Goal: Task Accomplishment & Management: Manage account settings

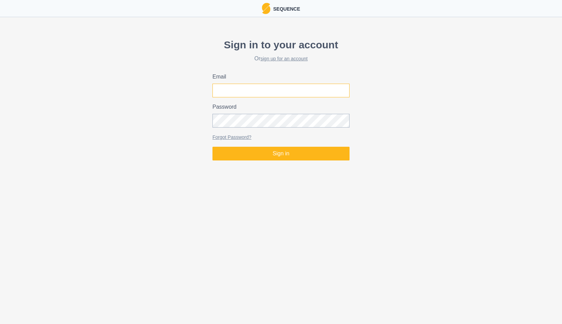
type input "[PERSON_NAME][EMAIL_ADDRESS][PERSON_NAME][DOMAIN_NAME]"
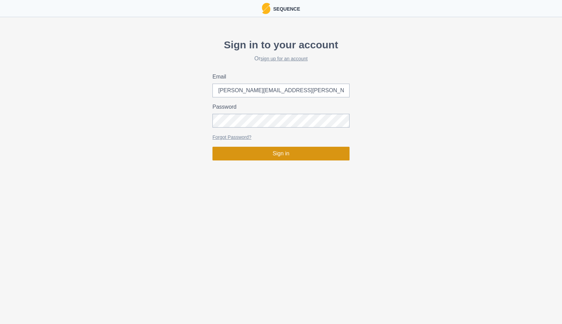
click at [293, 155] on button "Sign in" at bounding box center [281, 154] width 137 height 14
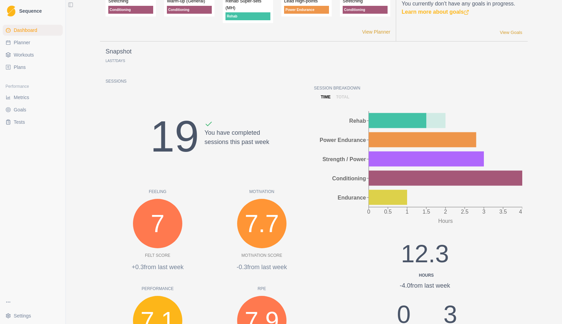
scroll to position [23, 0]
click at [27, 44] on span "Planner" at bounding box center [22, 42] width 16 height 7
select select "month"
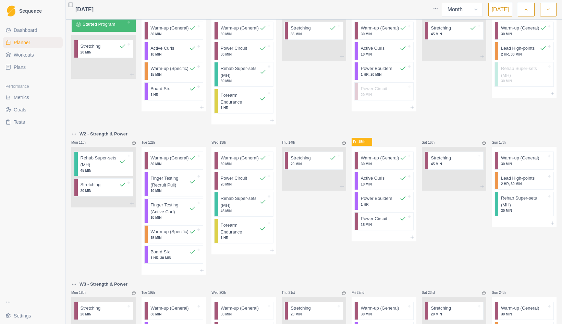
scroll to position [124, 0]
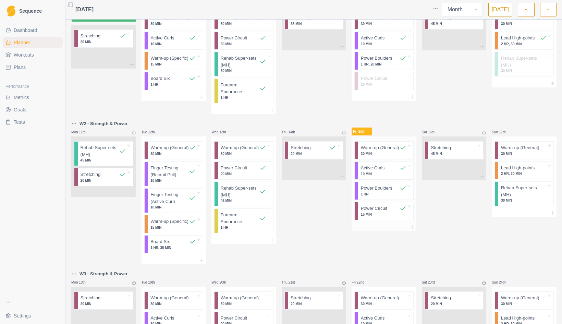
click at [380, 212] on p "Power Circuit" at bounding box center [374, 208] width 26 height 7
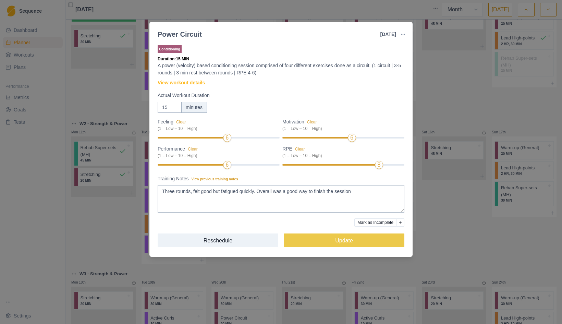
click at [436, 221] on div "Power Circuit [DATE] Link To Goal View Workout Metrics Edit Original Workout Re…" at bounding box center [281, 162] width 562 height 324
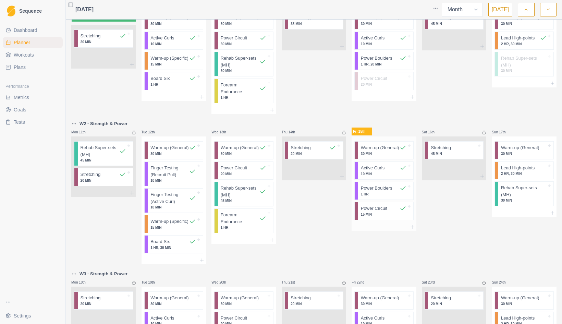
click at [384, 192] on p "Power Boulders" at bounding box center [377, 188] width 32 height 7
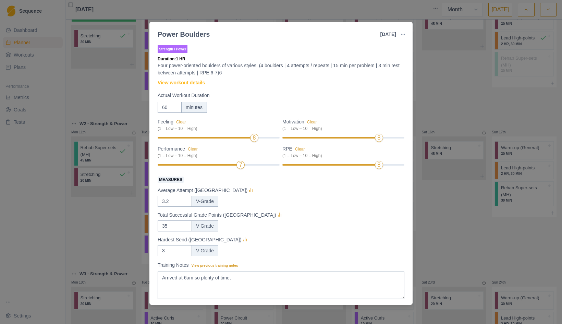
scroll to position [38, 0]
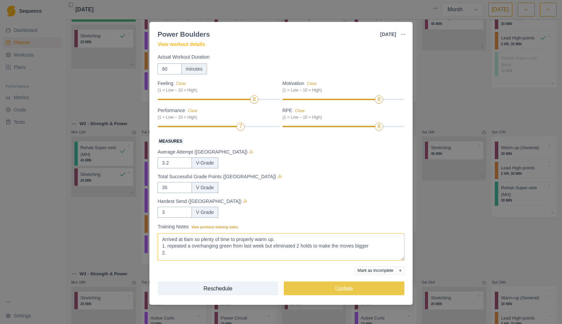
click at [189, 253] on textarea "Arrived at 6am so plenty of time," at bounding box center [281, 246] width 247 height 27
click at [187, 256] on textarea "Arrived at 6am so plenty of time," at bounding box center [281, 246] width 247 height 27
drag, startPoint x: 260, startPoint y: 256, endPoint x: 266, endPoint y: 259, distance: 6.8
click at [261, 256] on textarea "Arrived at 6am so plenty of time," at bounding box center [281, 246] width 247 height 27
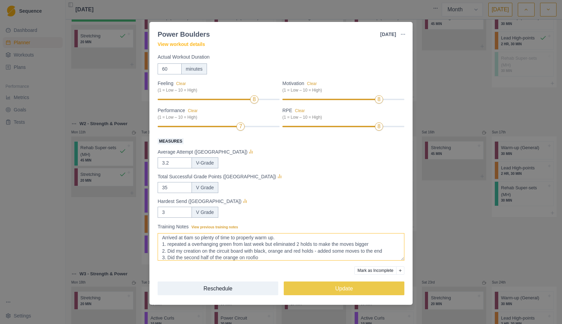
click at [265, 257] on textarea "Arrived at 6am so plenty of time," at bounding box center [281, 246] width 247 height 27
click at [322, 250] on textarea "Arrived at 6am so plenty of time," at bounding box center [281, 246] width 247 height 27
click at [236, 256] on textarea "Arrived at 6am so plenty of time," at bounding box center [281, 246] width 247 height 27
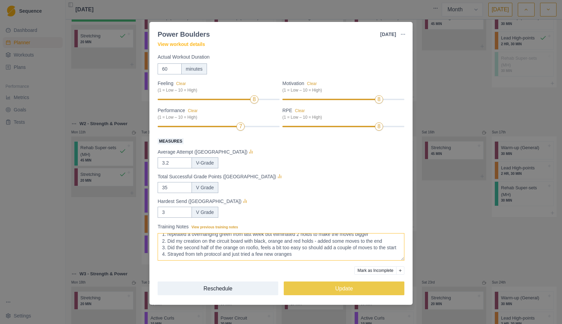
click at [201, 257] on textarea "Arrived at 6am so plenty of time," at bounding box center [281, 246] width 247 height 27
click at [309, 257] on textarea "Arrived at 6am so plenty of time," at bounding box center [281, 246] width 247 height 27
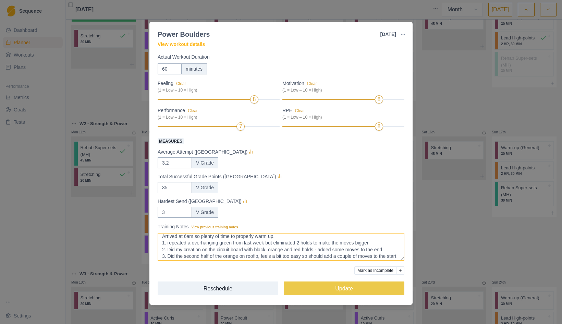
click at [392, 250] on textarea "Arrived at 6am so plenty of time," at bounding box center [281, 246] width 247 height 27
click at [169, 243] on textarea "Arrived at 6am so plenty of time," at bounding box center [281, 246] width 247 height 27
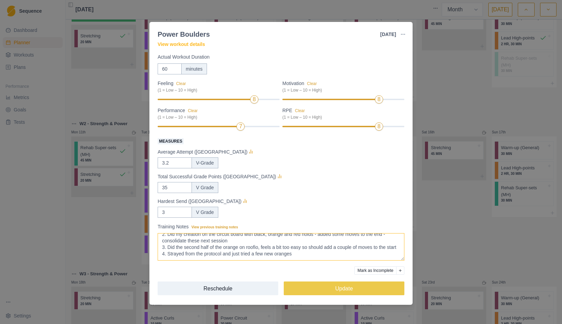
scroll to position [25, 0]
click at [302, 255] on textarea "Arrived at 6am so plenty of time," at bounding box center [281, 246] width 247 height 27
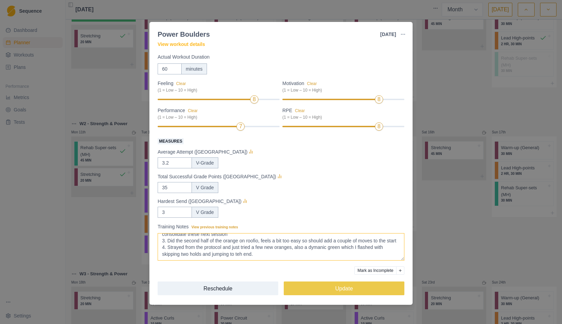
click at [244, 256] on textarea "Arrived at 6am so plenty of time," at bounding box center [281, 246] width 247 height 27
click at [252, 258] on textarea "Arrived at 6am so plenty of time," at bounding box center [281, 246] width 247 height 27
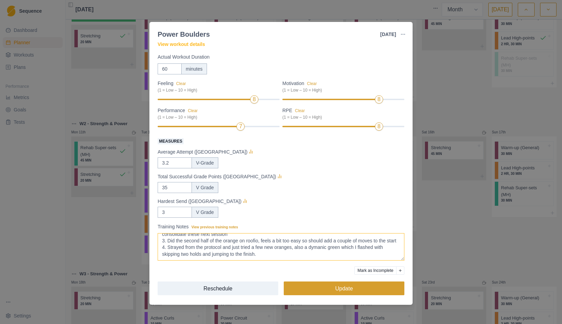
type textarea "Arrived at 6am so plenty of time to properly warm up. 1. Repeated a overhanging…"
click at [354, 288] on button "Update" at bounding box center [344, 288] width 121 height 14
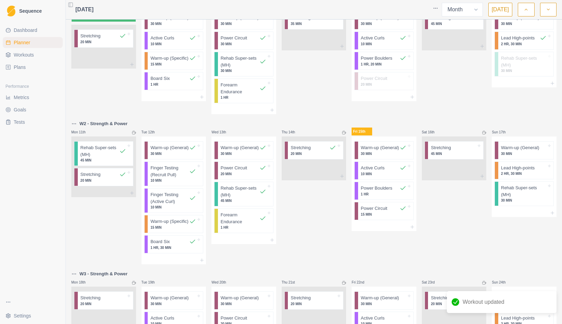
click at [24, 100] on span "Metrics" at bounding box center [21, 97] width 15 height 7
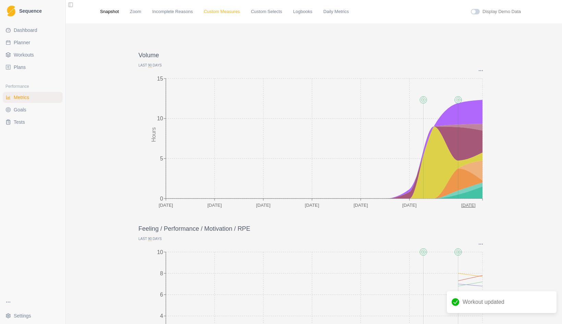
click at [225, 11] on link "Custom Measures" at bounding box center [222, 11] width 36 height 7
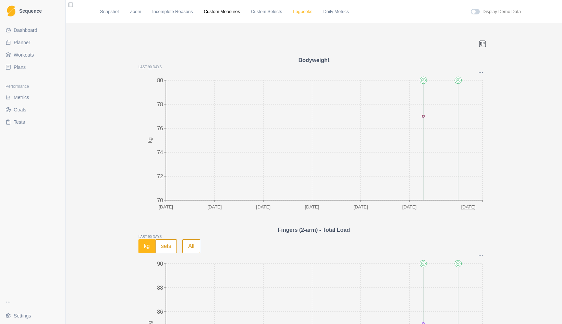
click at [304, 11] on link "Logbooks" at bounding box center [302, 11] width 19 height 7
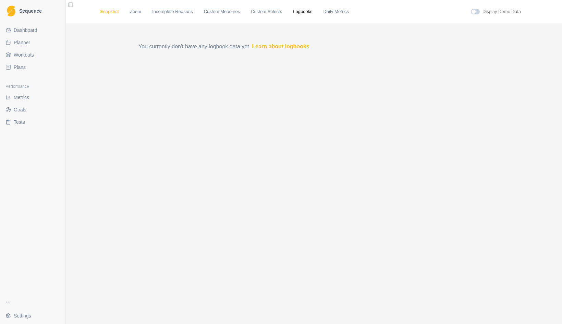
click at [111, 11] on link "Snapshot" at bounding box center [109, 11] width 19 height 7
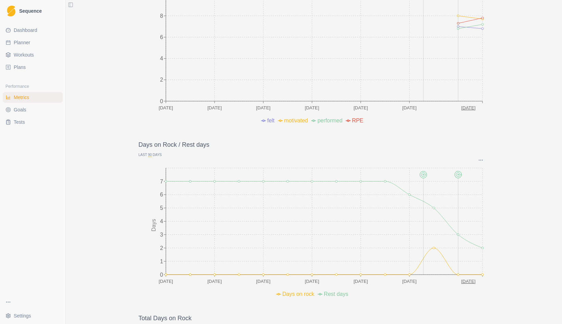
scroll to position [200, 0]
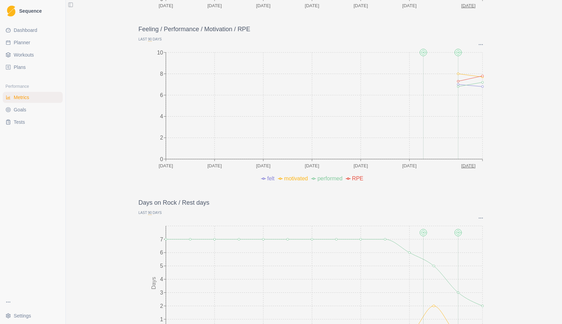
click at [31, 44] on link "Planner" at bounding box center [33, 42] width 60 height 11
select select "month"
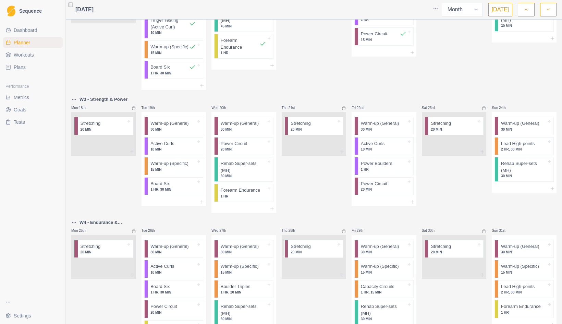
scroll to position [369, 0]
